Goal: Task Accomplishment & Management: Use online tool/utility

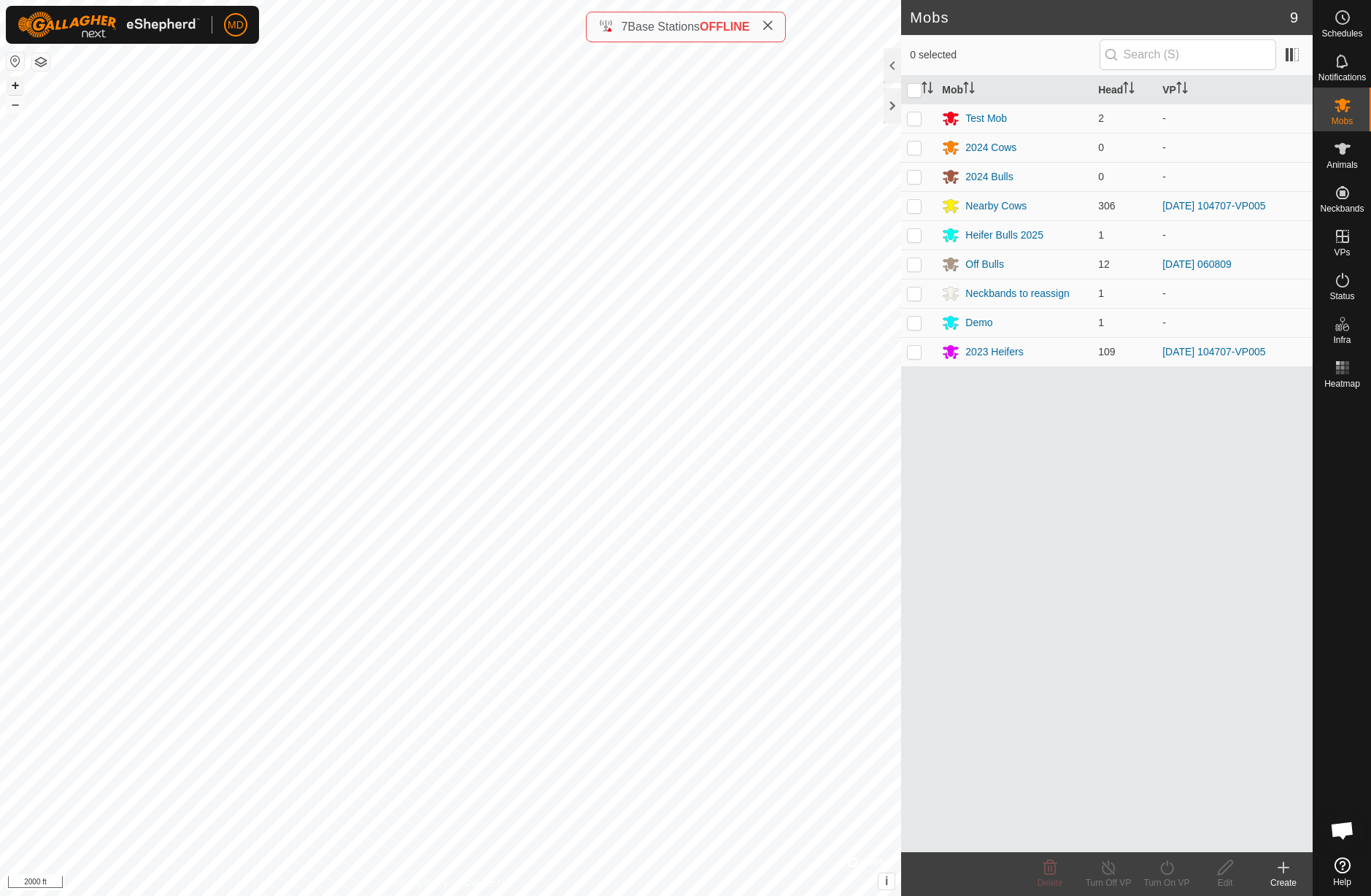
click at [18, 86] on button "+" at bounding box center [15, 86] width 17 height 17
click at [16, 86] on button "+" at bounding box center [15, 86] width 17 height 17
click at [15, 86] on button "+" at bounding box center [15, 86] width 17 height 17
click at [1346, 280] on icon at bounding box center [1342, 280] width 17 height 17
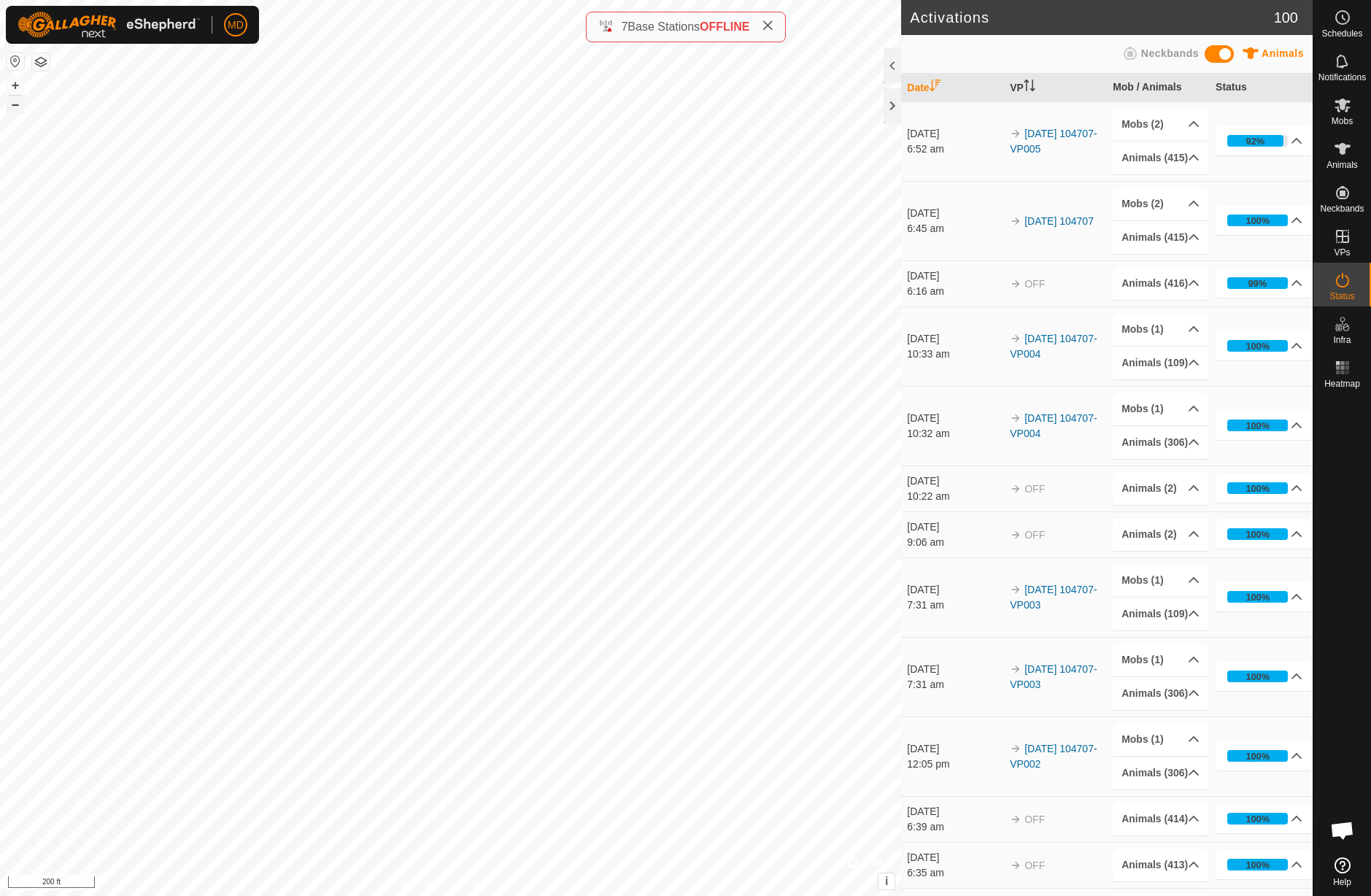
click at [15, 106] on button "–" at bounding box center [15, 104] width 17 height 17
click at [16, 106] on button "–" at bounding box center [15, 104] width 17 height 17
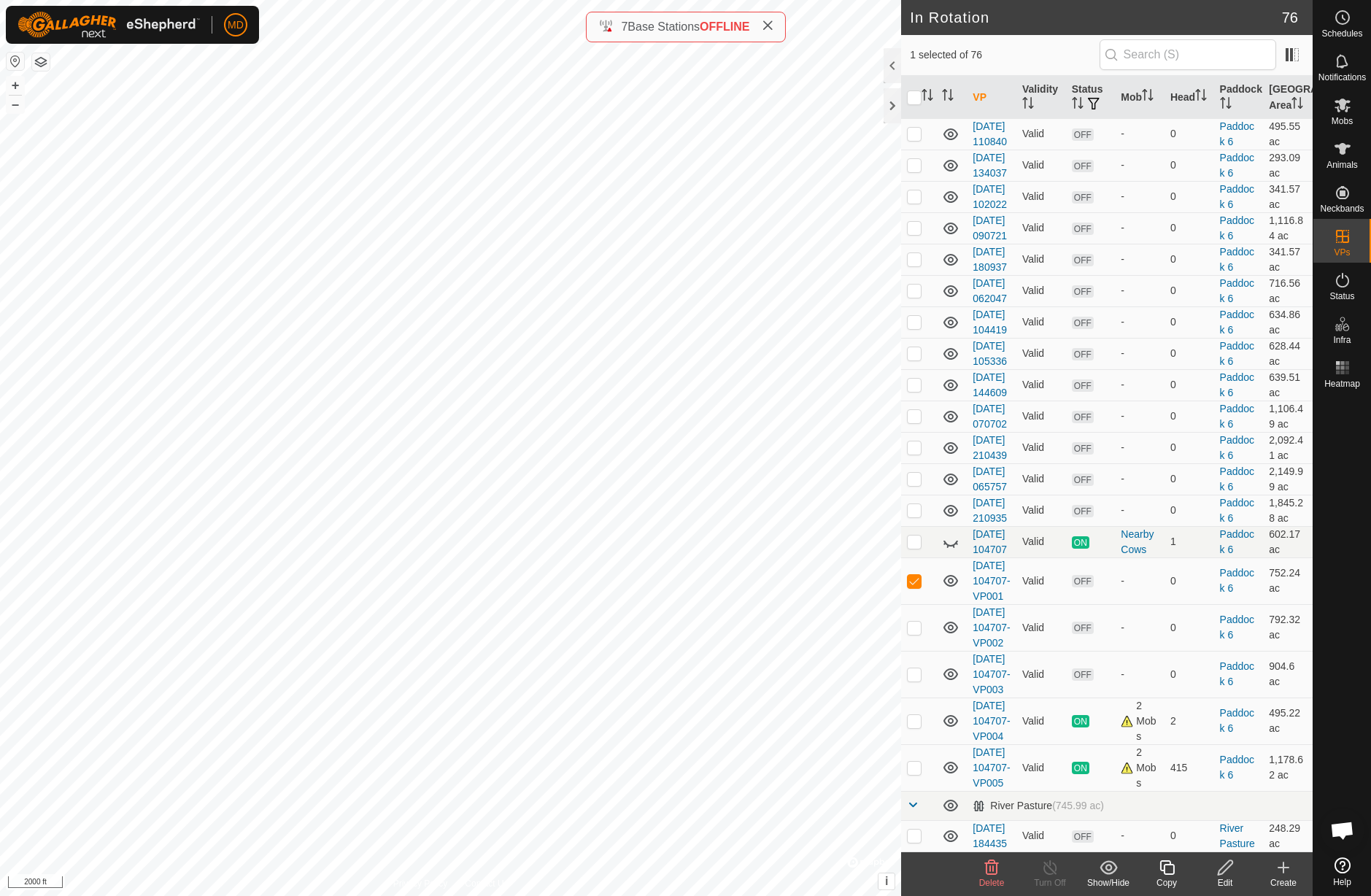
scroll to position [2964, 0]
click at [917, 575] on p-checkbox at bounding box center [914, 581] width 15 height 12
checkbox input "false"
click at [917, 715] on p-checkbox at bounding box center [914, 721] width 15 height 12
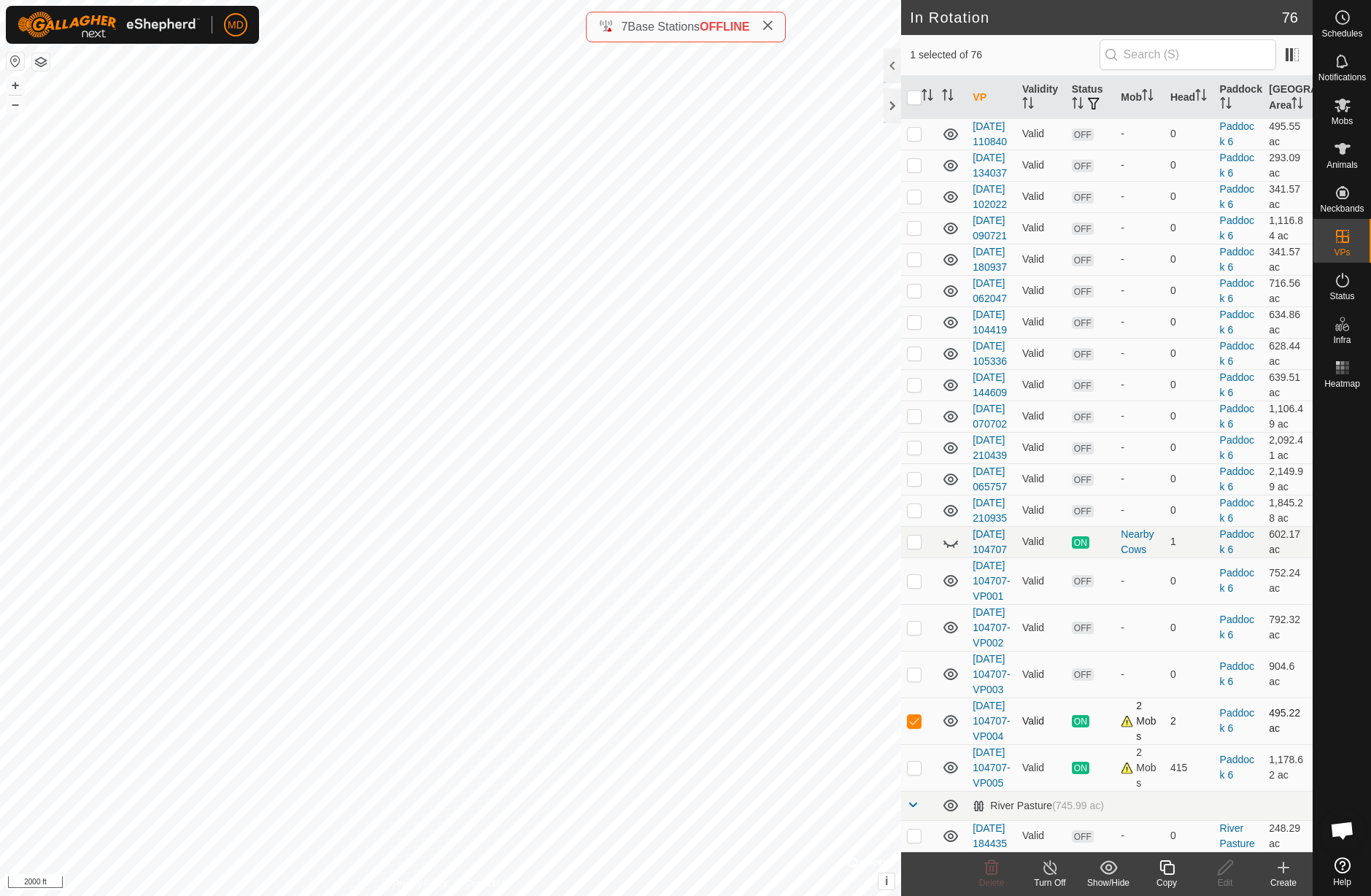
checkbox input "false"
click at [914, 762] on p-checkbox at bounding box center [914, 768] width 15 height 12
click at [913, 762] on p-checkbox at bounding box center [914, 768] width 15 height 12
checkbox input "false"
click at [950, 533] on icon at bounding box center [951, 542] width 17 height 17
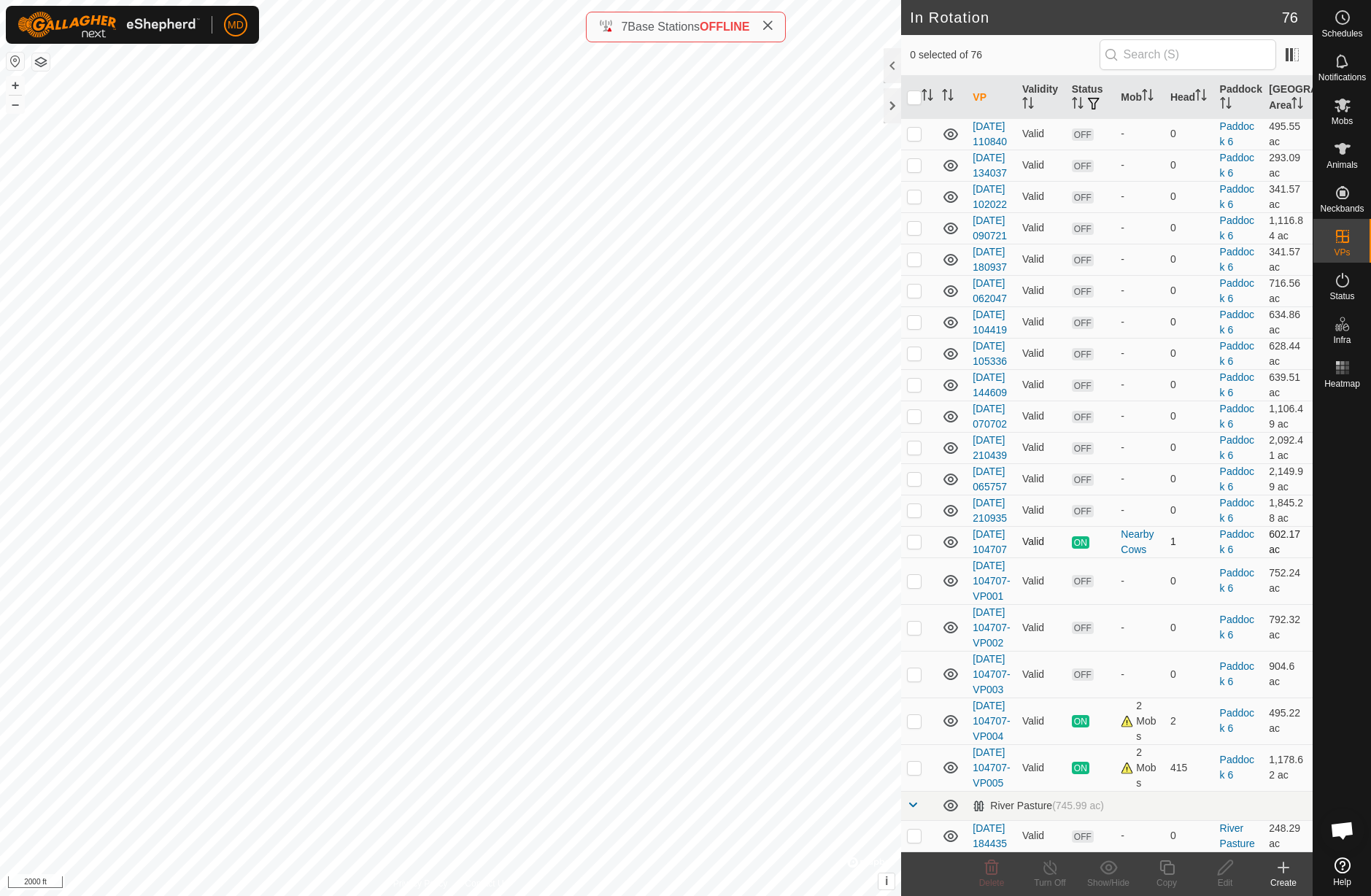
click at [917, 536] on p-checkbox at bounding box center [914, 542] width 15 height 12
checkbox input "true"
click at [1343, 108] on icon at bounding box center [1342, 105] width 16 height 14
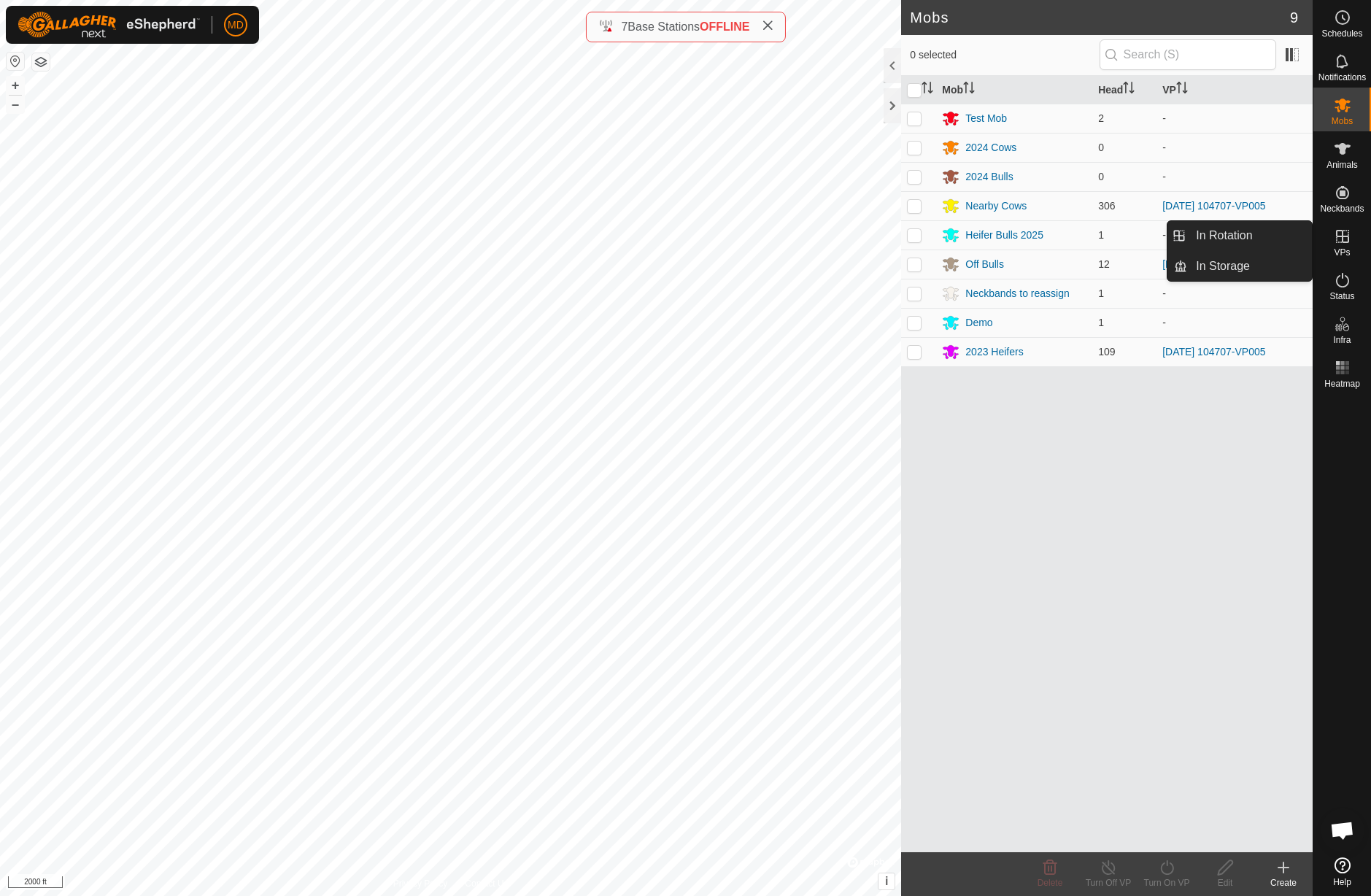
click at [1343, 240] on icon at bounding box center [1342, 236] width 13 height 13
click at [1298, 238] on link "In Rotation" at bounding box center [1249, 235] width 125 height 29
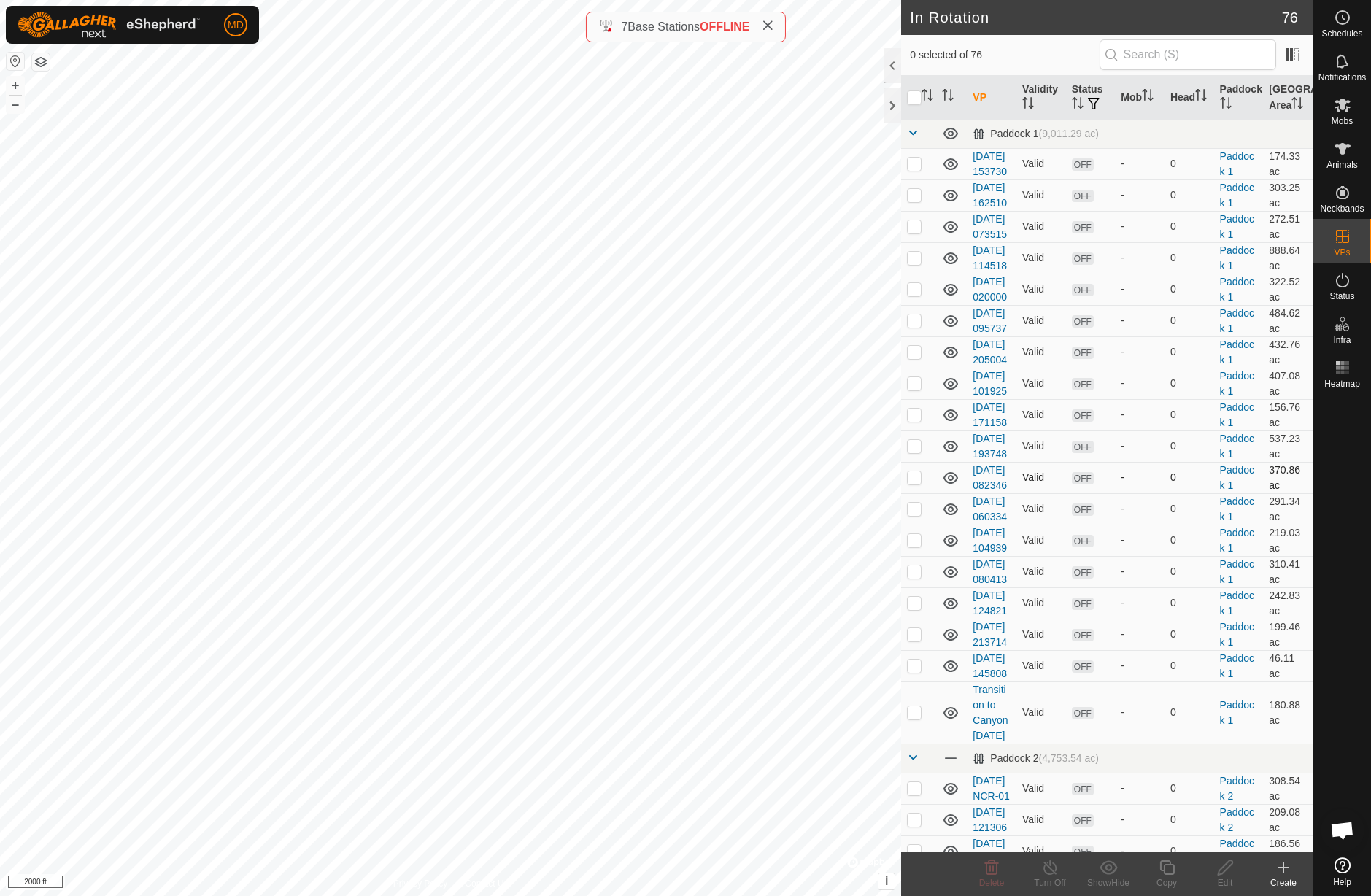
checkbox input "true"
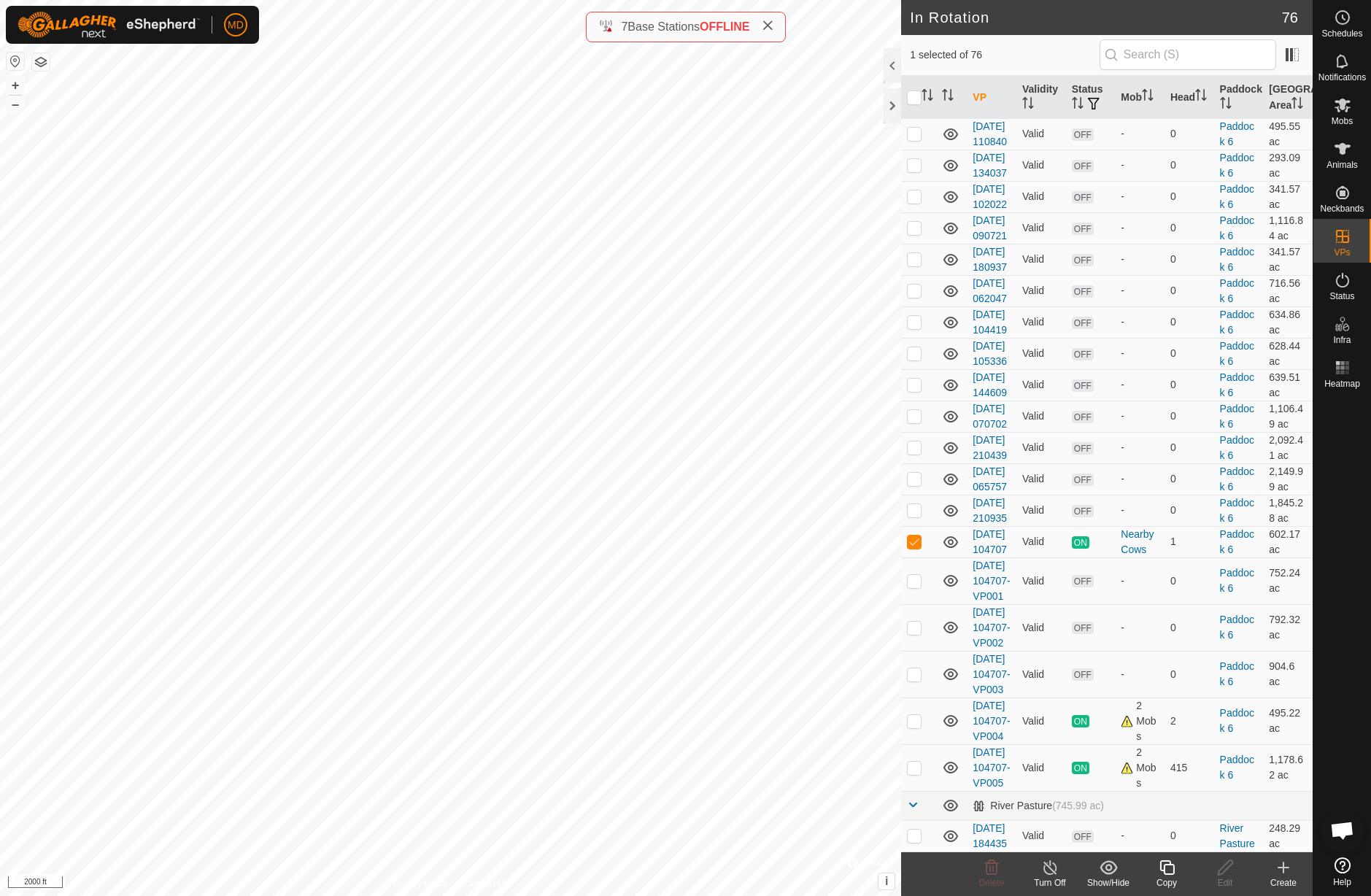
scroll to position [1967, 0]
click at [952, 49] on icon at bounding box center [951, 40] width 17 height 17
click at [912, 45] on p-checkbox at bounding box center [914, 39] width 15 height 12
checkbox input "true"
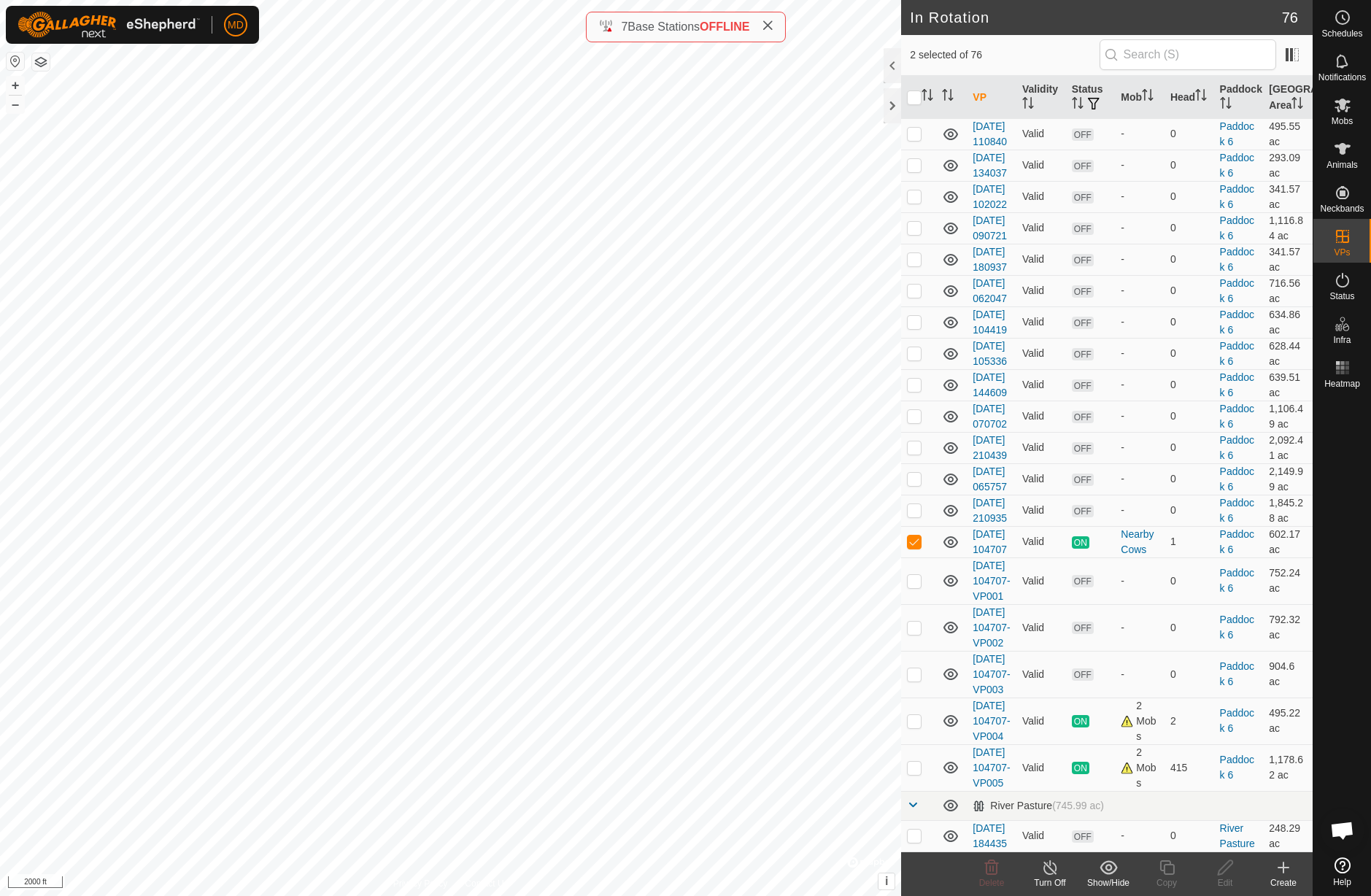
click at [1054, 874] on icon at bounding box center [1049, 867] width 18 height 17
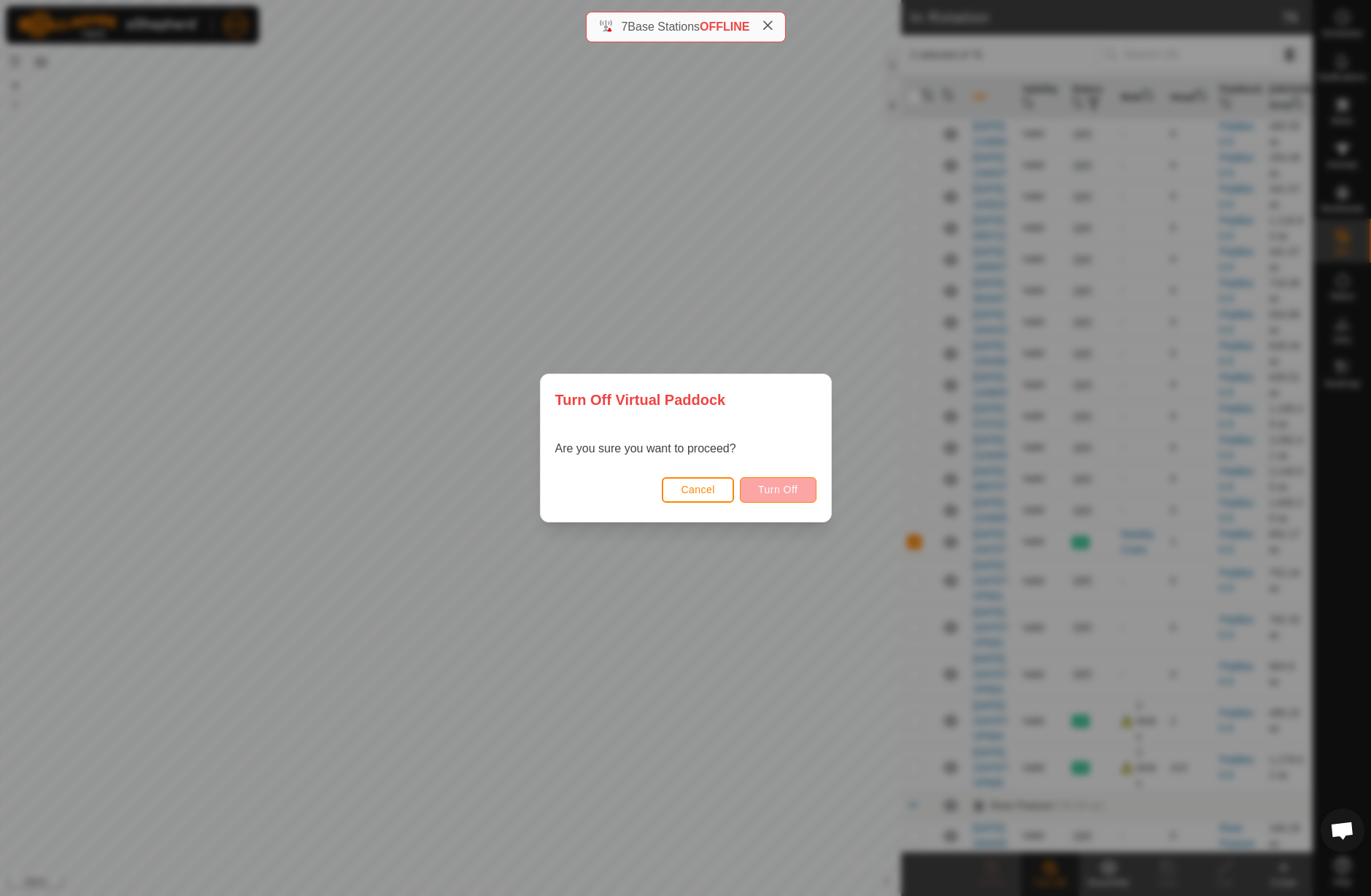
click at [761, 490] on span "Turn Off" at bounding box center [778, 490] width 40 height 12
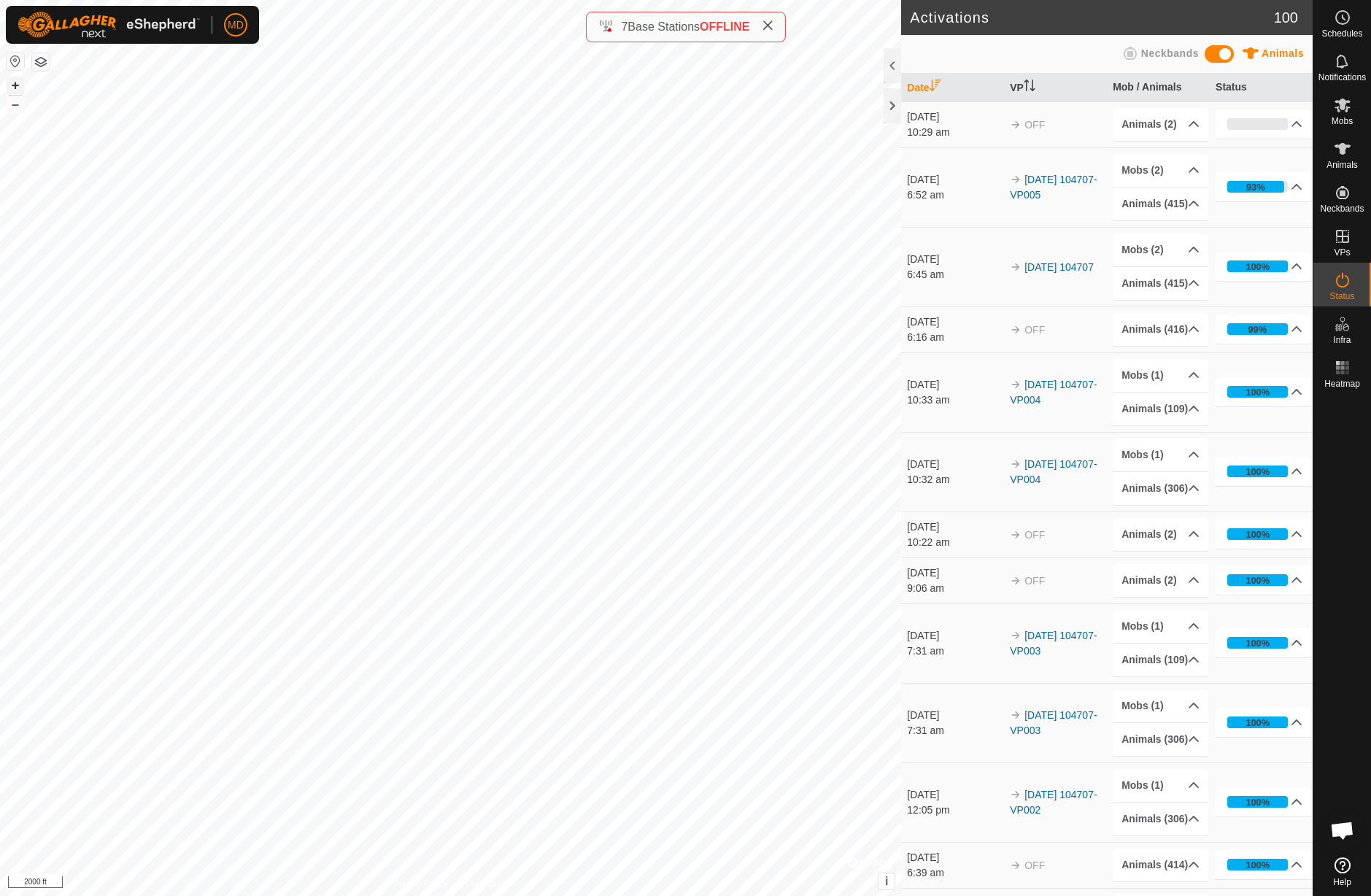
click at [14, 84] on button "+" at bounding box center [15, 86] width 17 height 17
